Goal: Task Accomplishment & Management: Use online tool/utility

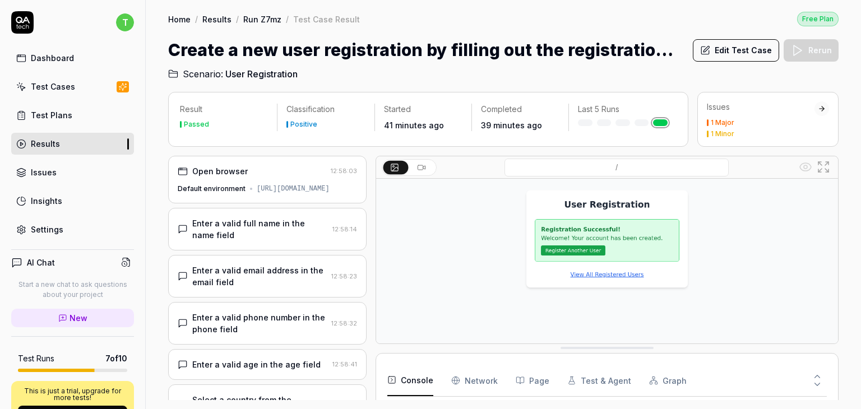
click at [66, 121] on link "Test Plans" at bounding box center [72, 115] width 123 height 22
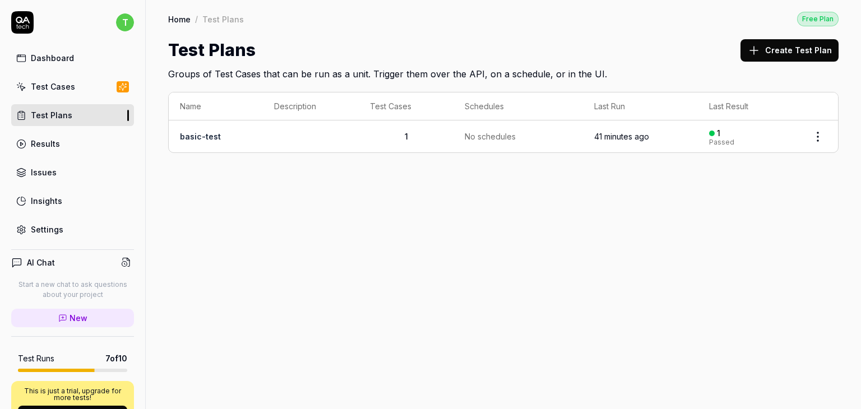
click at [447, 125] on td "1" at bounding box center [406, 136] width 95 height 32
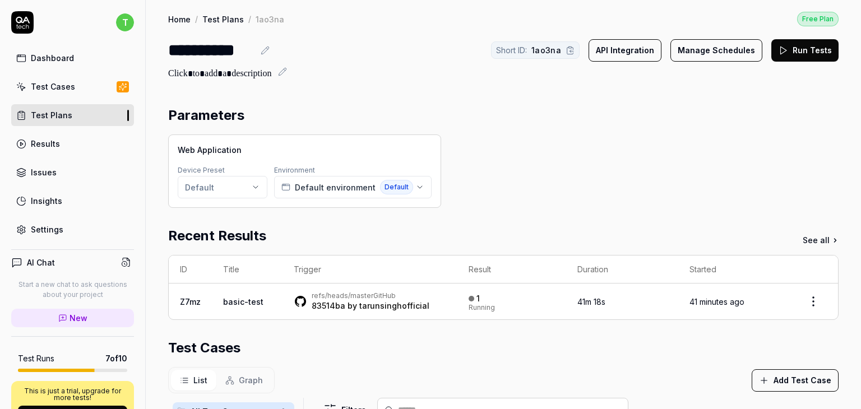
scroll to position [6, 0]
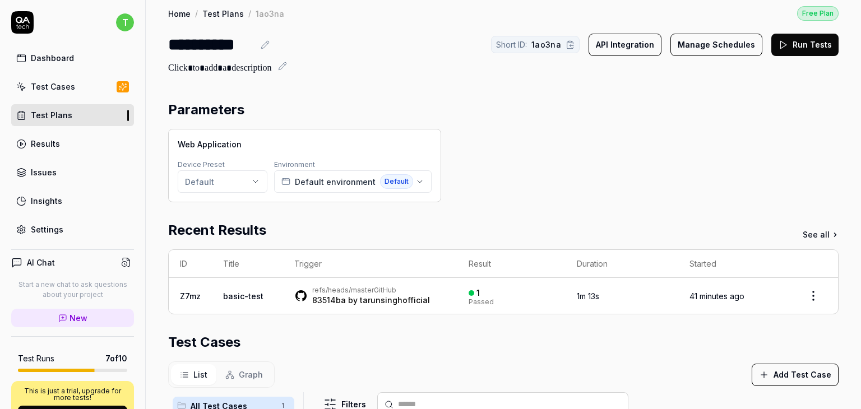
click at [544, 132] on div "Web Application Device Preset Default Environment Default environment Default" at bounding box center [503, 165] width 670 height 73
click at [70, 53] on div "Dashboard" at bounding box center [52, 58] width 43 height 12
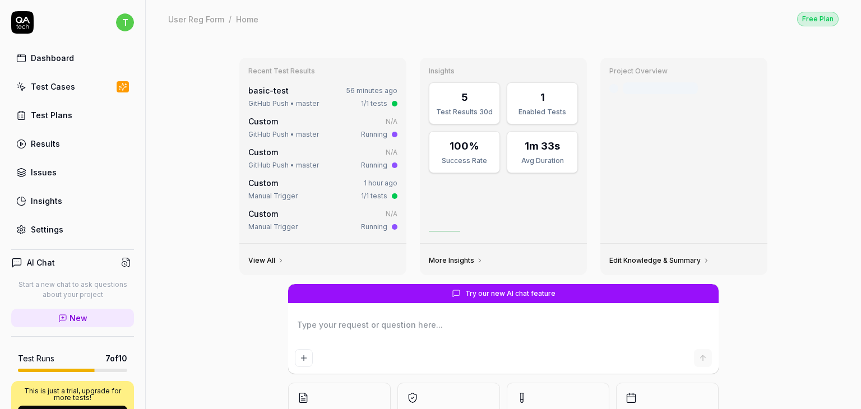
click at [800, 178] on div "Recent Test Results basic-test 56 minutes ago GitHub Push • master 1/1 tests Cu…" at bounding box center [503, 264] width 715 height 452
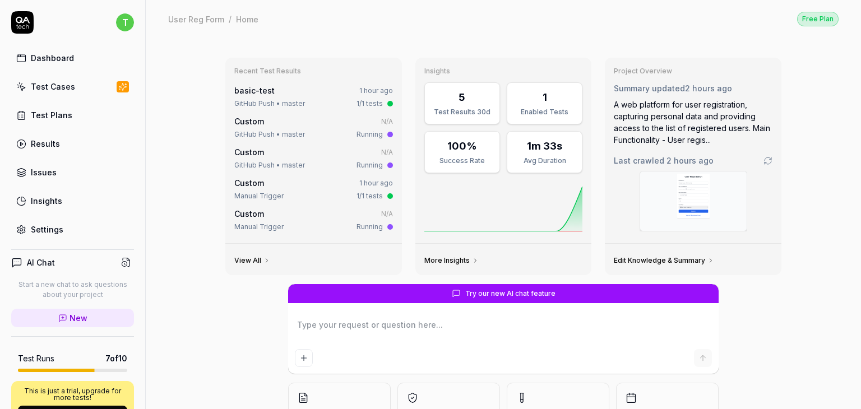
type textarea "*"
